Goal: Navigation & Orientation: Find specific page/section

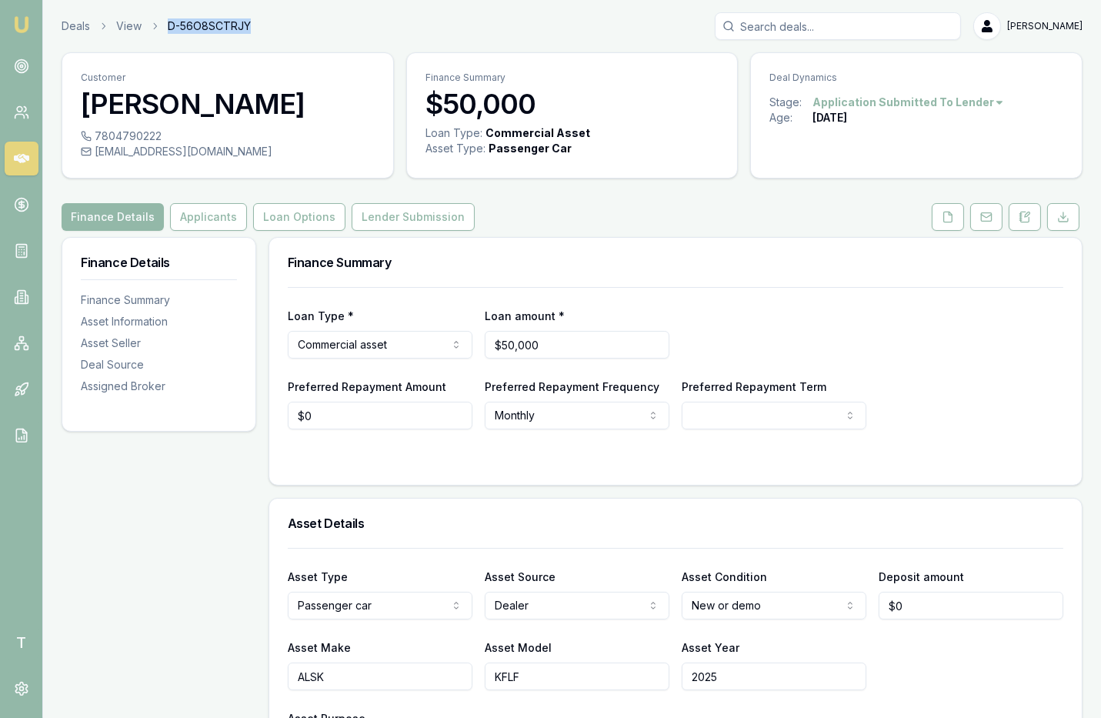
click at [15, 158] on icon at bounding box center [21, 158] width 15 height 9
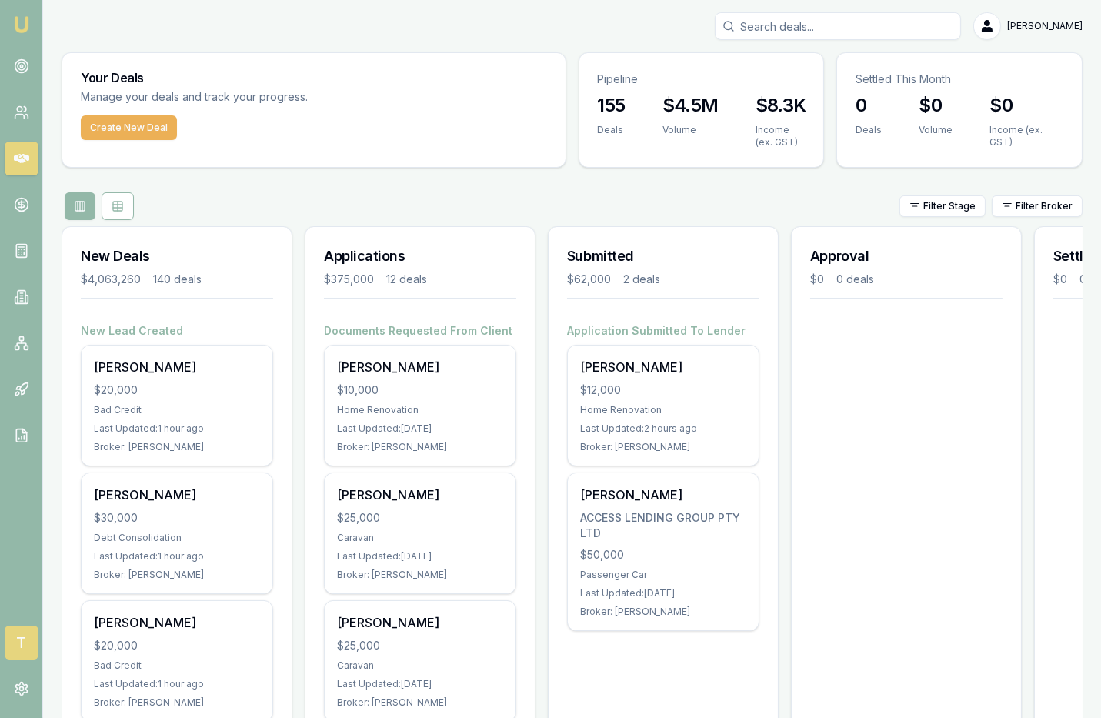
click at [19, 631] on span "T" at bounding box center [22, 643] width 34 height 34
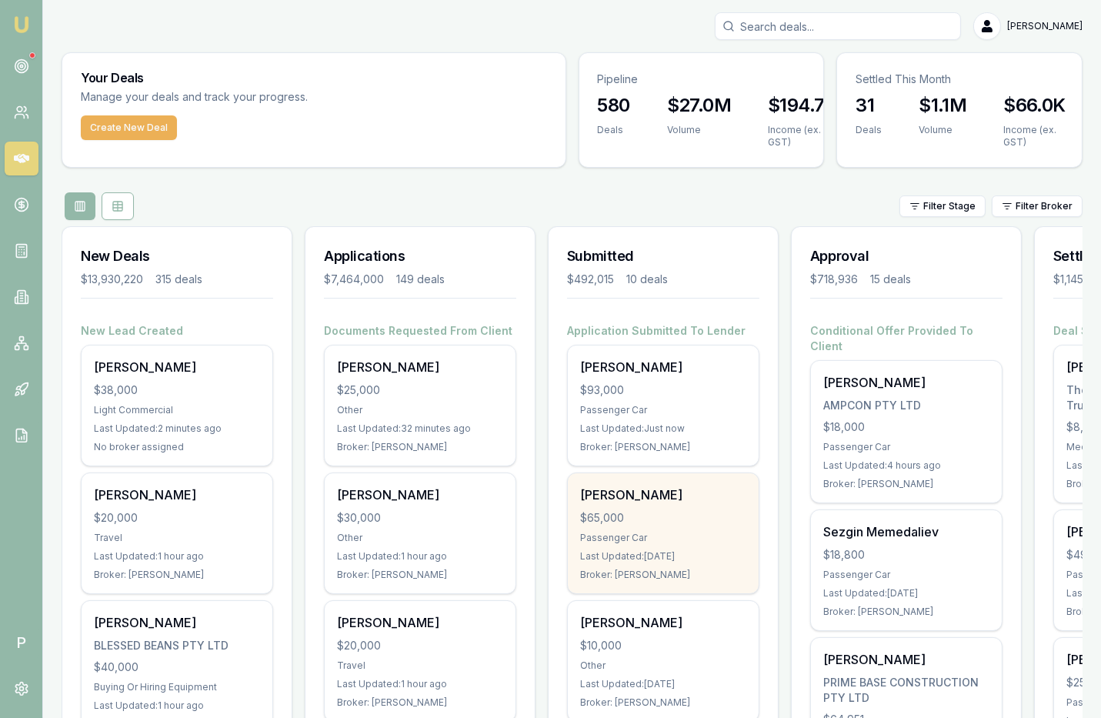
scroll to position [0, 182]
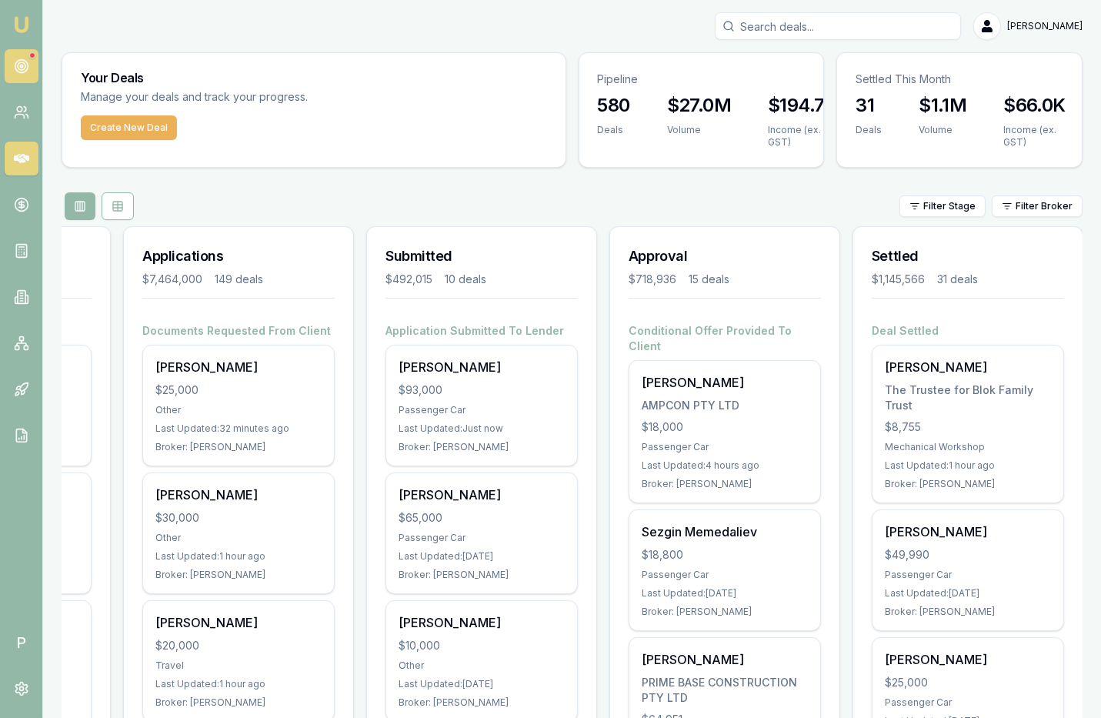
click at [18, 65] on circle at bounding box center [22, 66] width 8 height 8
